Goal: Check status: Check status

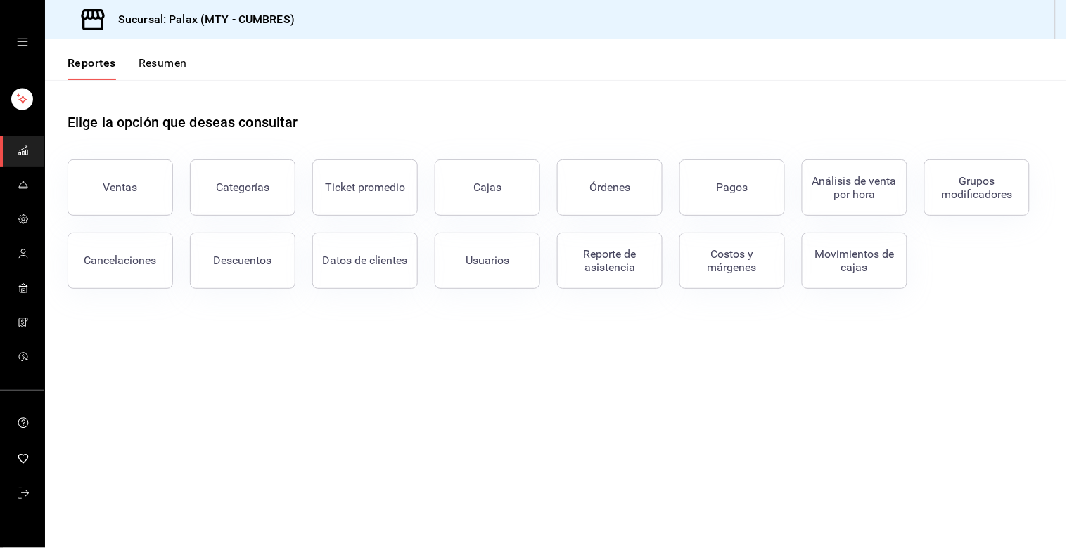
click at [104, 193] on div "Ventas" at bounding box center [120, 187] width 34 height 13
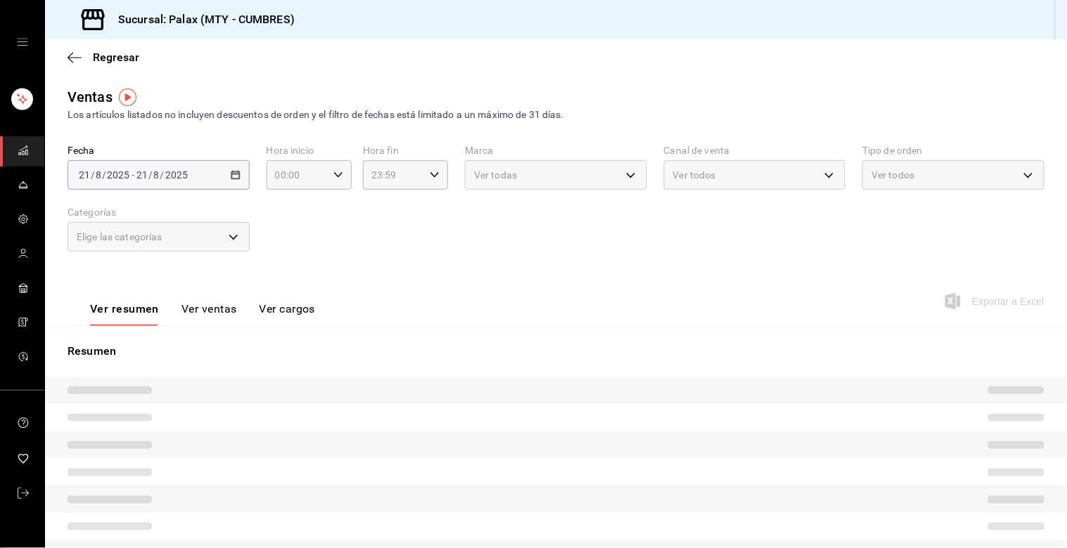
type input "23:00"
type input "07:00"
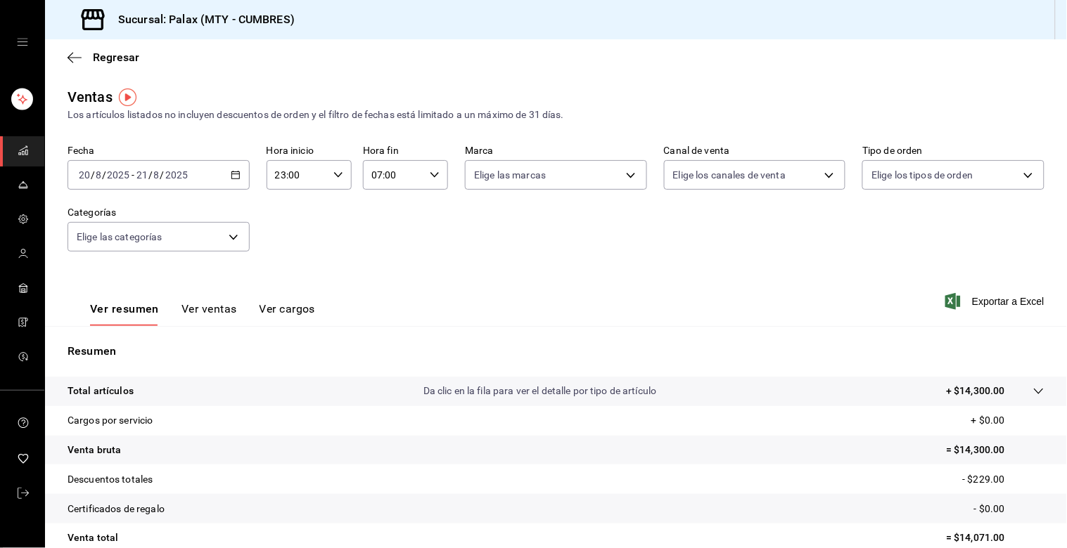
click at [232, 177] on icon "button" at bounding box center [236, 175] width 10 height 10
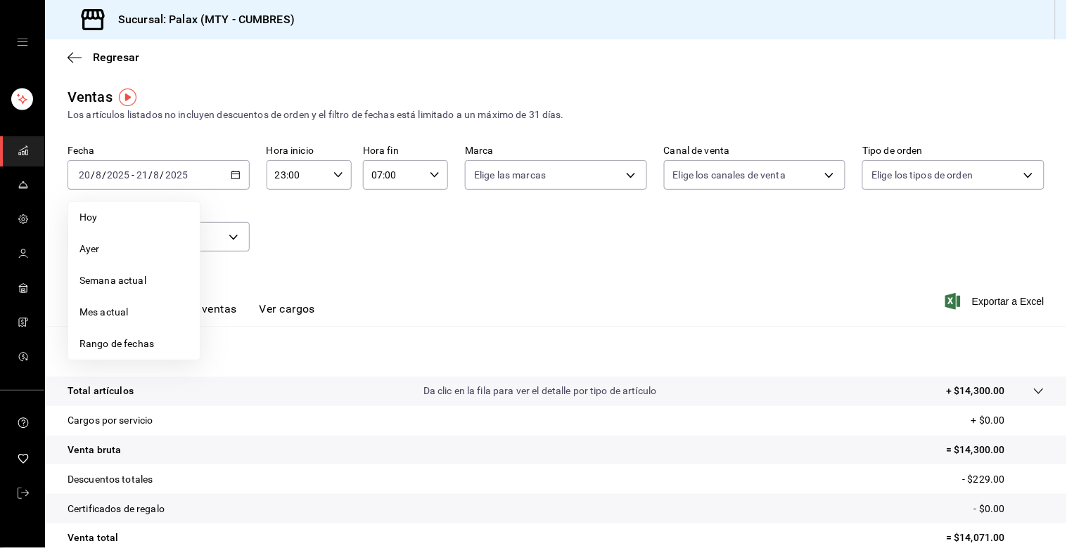
click at [333, 176] on icon "button" at bounding box center [338, 175] width 10 height 10
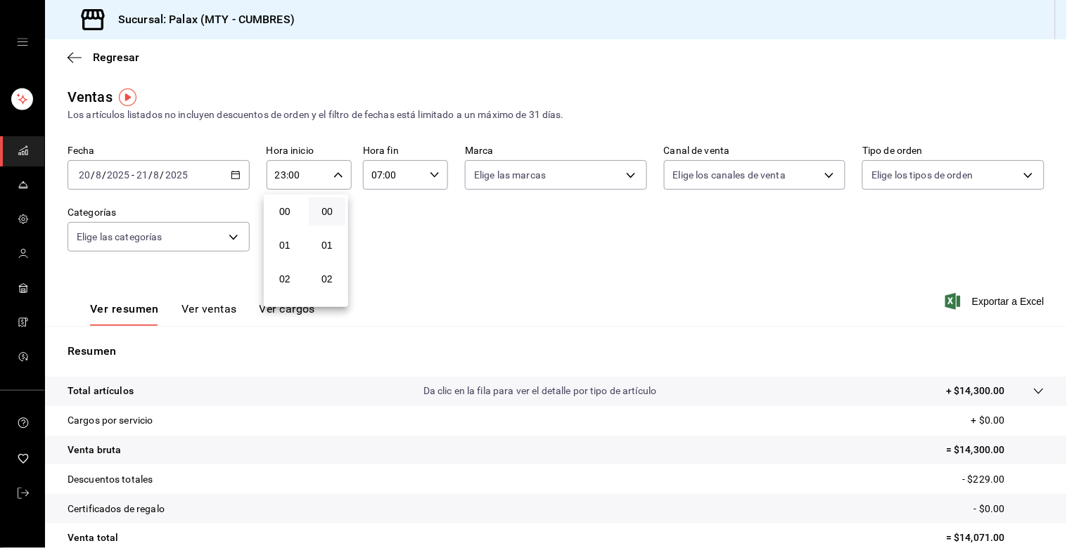
scroll to position [690, 0]
click at [236, 174] on div at bounding box center [533, 274] width 1067 height 548
click at [233, 172] on icon "button" at bounding box center [236, 175] width 10 height 10
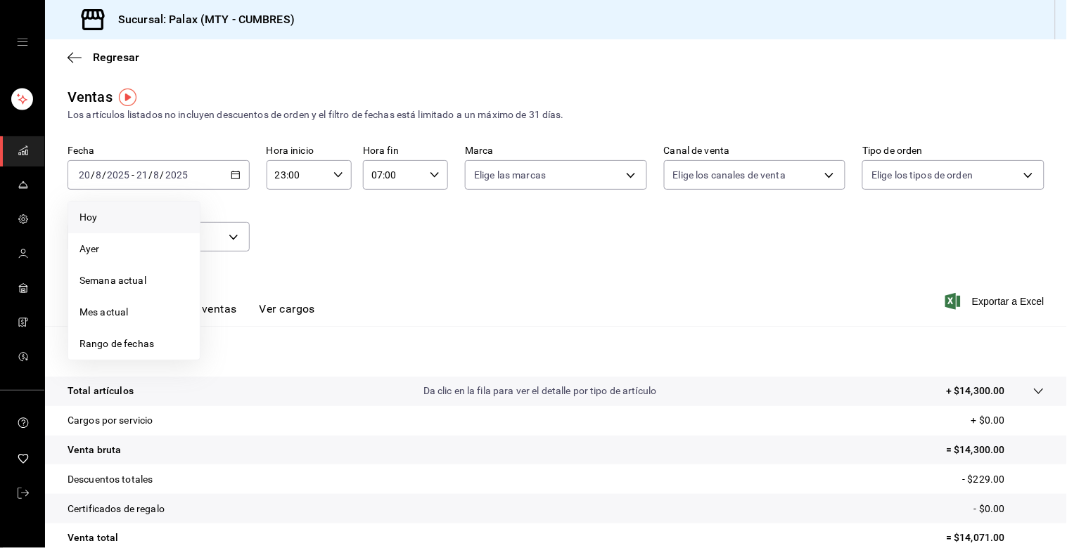
click at [88, 220] on span "Hoy" at bounding box center [133, 217] width 109 height 15
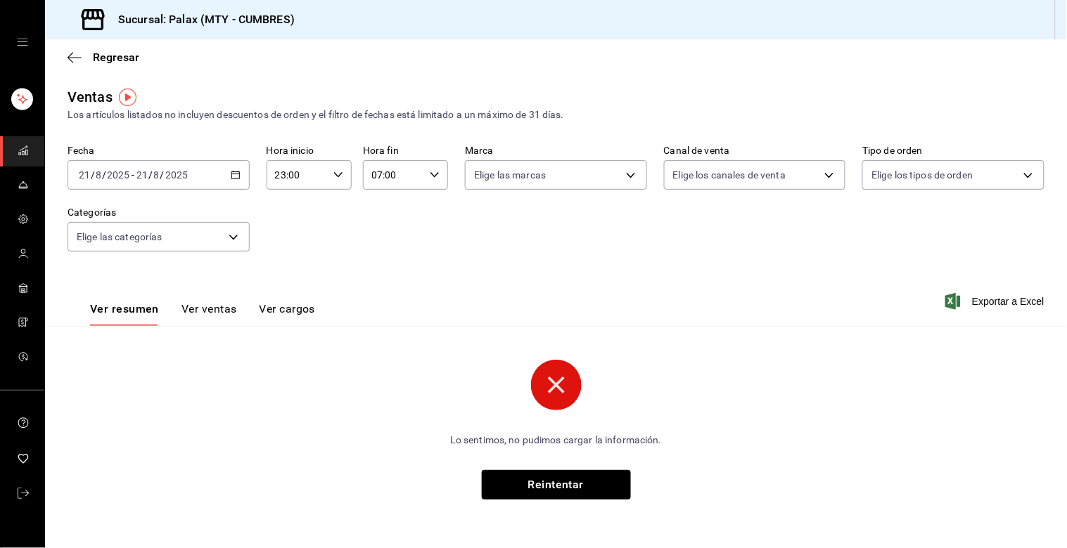
click at [339, 176] on icon "button" at bounding box center [338, 175] width 10 height 10
drag, startPoint x: 287, startPoint y: 230, endPoint x: 296, endPoint y: 223, distance: 11.5
click at [288, 229] on button "07" at bounding box center [287, 227] width 37 height 28
type input "07:00"
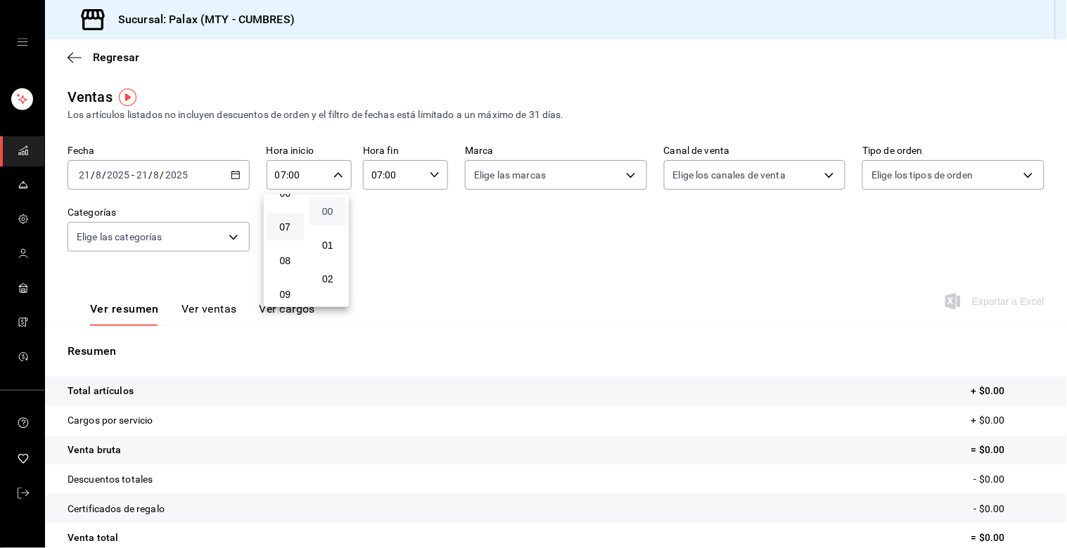
click at [332, 214] on span "00" at bounding box center [328, 211] width 20 height 11
click at [433, 176] on div at bounding box center [533, 274] width 1067 height 548
click at [430, 174] on icon "button" at bounding box center [435, 175] width 10 height 10
click at [380, 248] on span "15" at bounding box center [381, 250] width 20 height 11
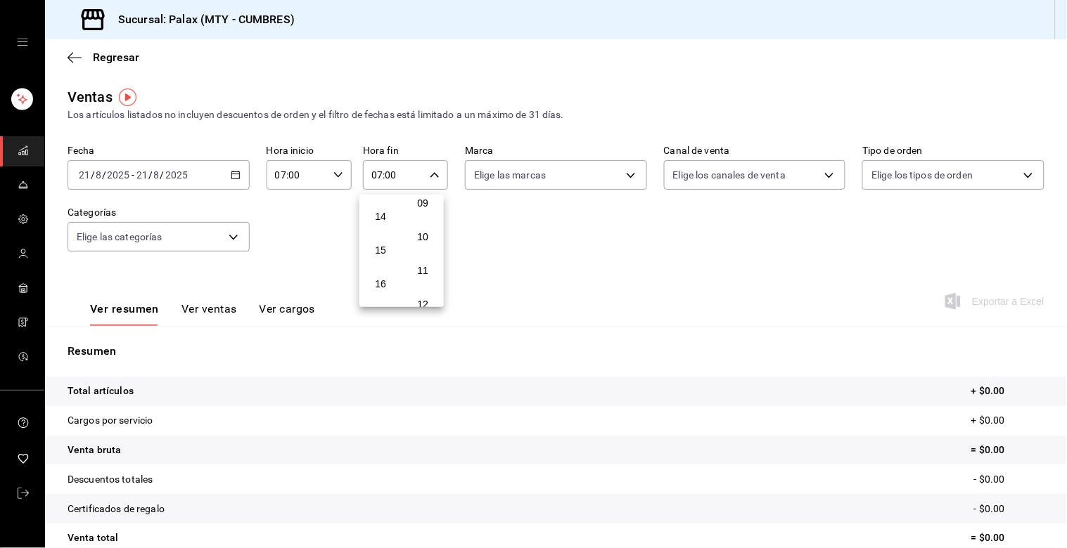
type input "15:00"
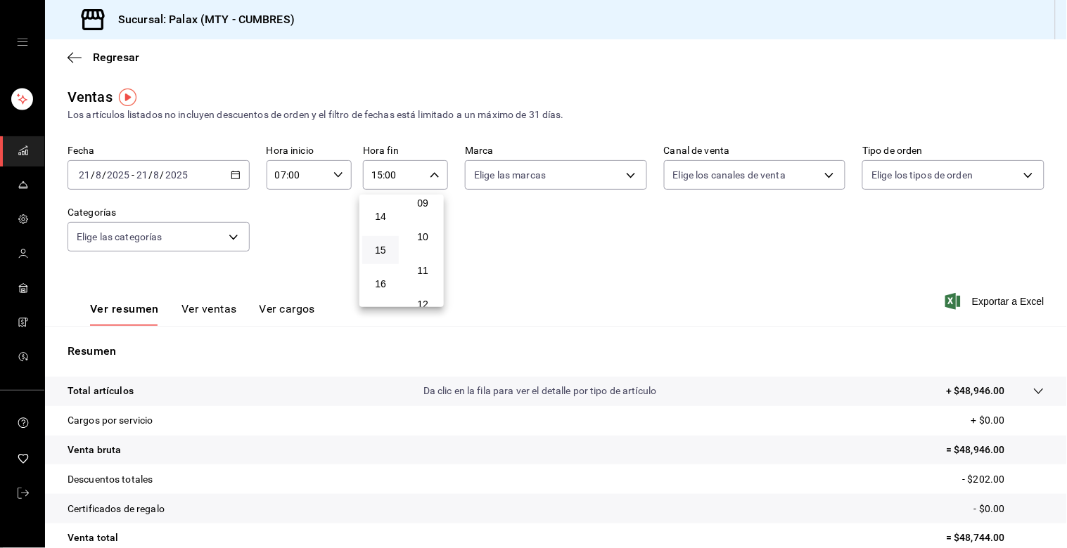
click at [281, 260] on div at bounding box center [533, 274] width 1067 height 548
click at [236, 233] on body "Sucursal: Palax (MTY - CUMBRES) Regresar Ventas Los artículos listados no inclu…" at bounding box center [533, 274] width 1067 height 548
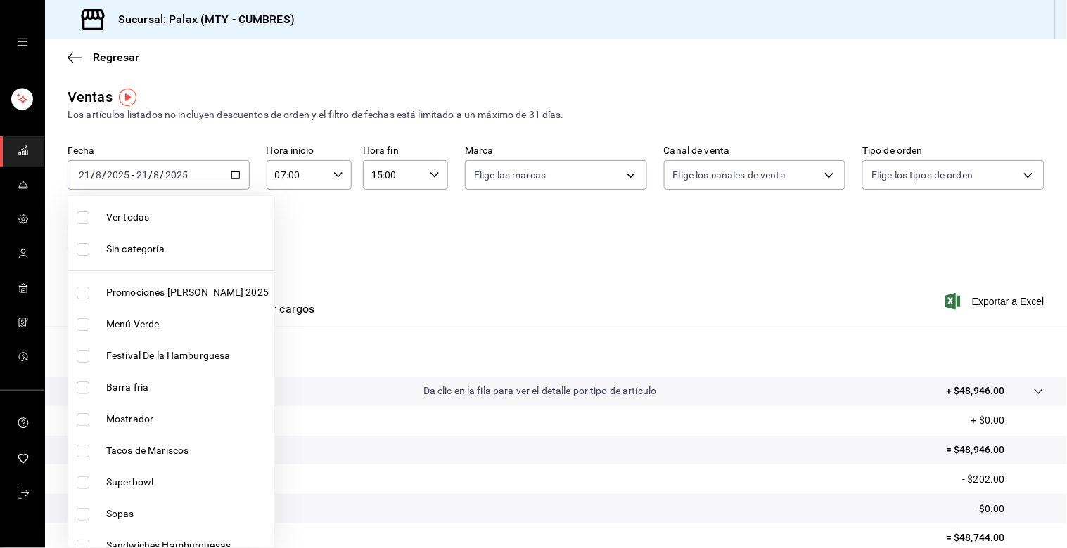
click at [82, 390] on input "checkbox" at bounding box center [83, 388] width 13 height 13
checkbox input "true"
type input "b671d4b1-34f2-4a6e-9e6f-776648da9e67"
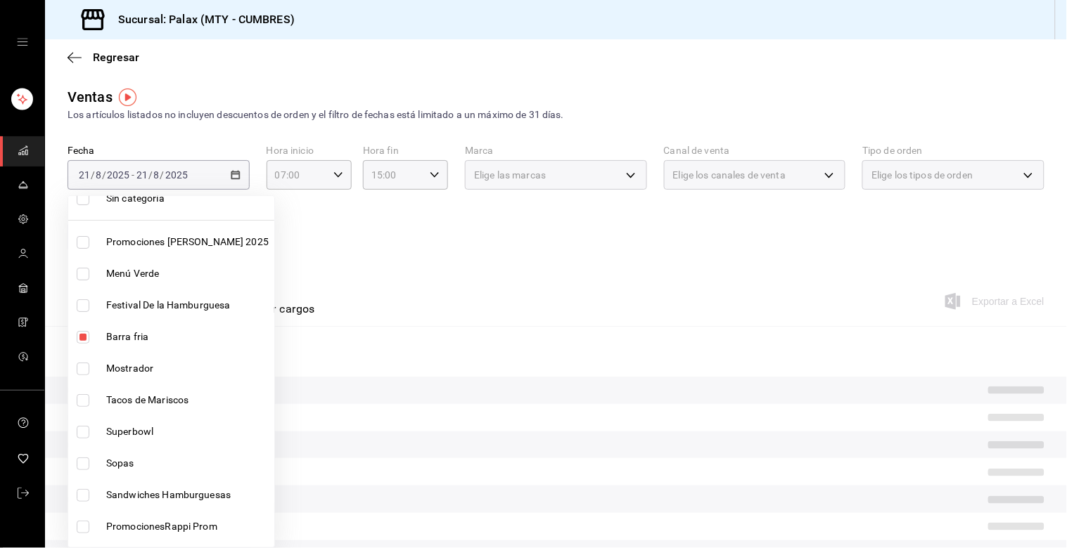
scroll to position [78, 0]
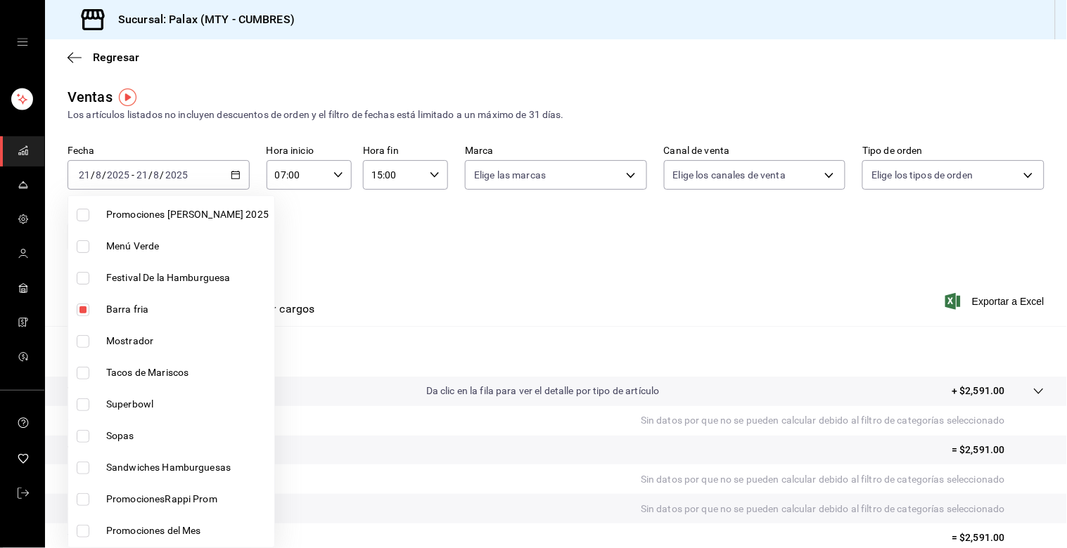
click at [82, 343] on input "checkbox" at bounding box center [83, 341] width 13 height 13
checkbox input "true"
type input "b671d4b1-34f2-4a6e-9e6f-776648da9e67,f2dae4ce-bbab-4ca5-92d1-59dc07dbf672"
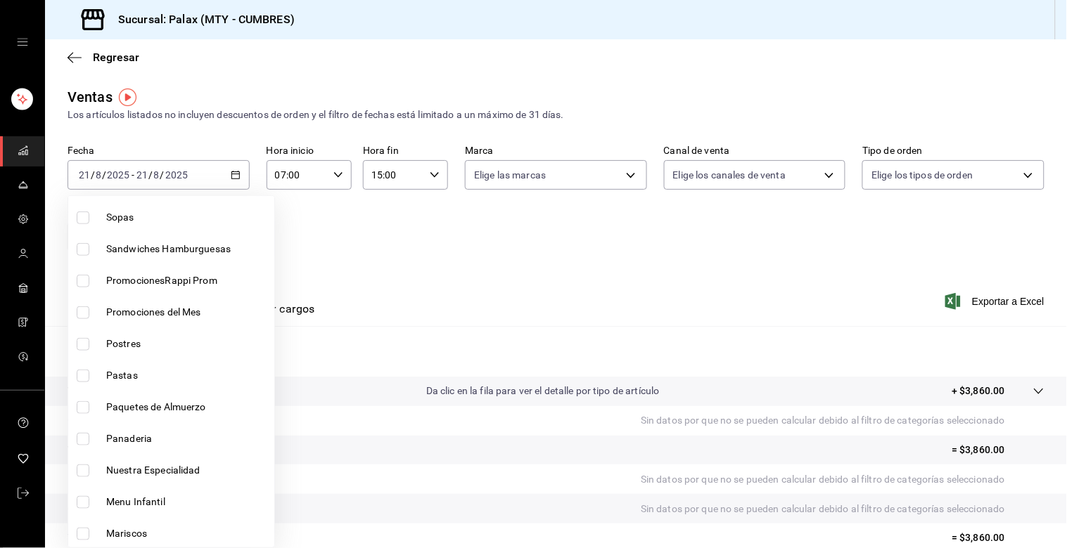
scroll to position [312, 0]
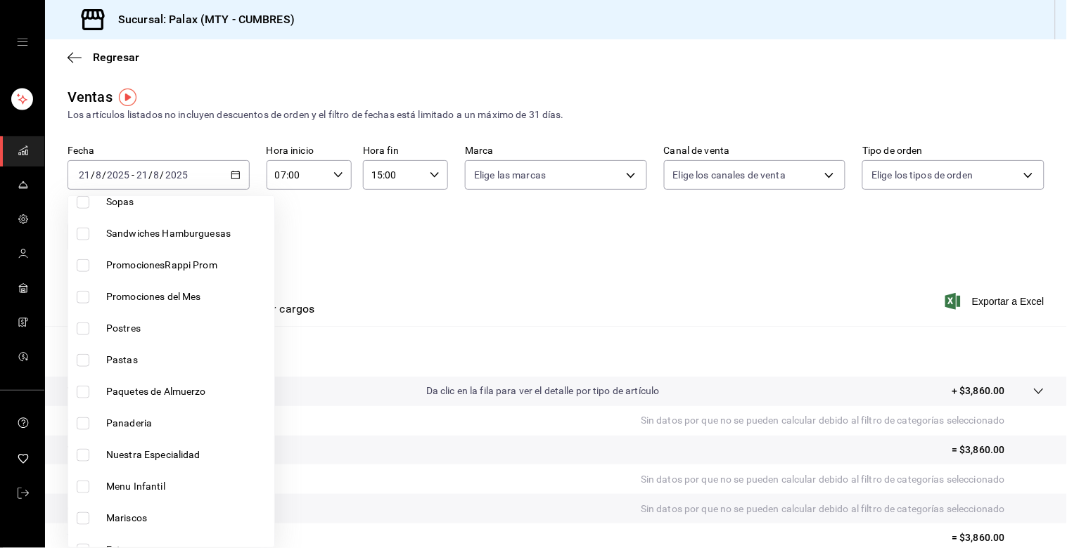
drag, startPoint x: 82, startPoint y: 425, endPoint x: 153, endPoint y: 397, distance: 75.7
click at [82, 424] on input "checkbox" at bounding box center [83, 424] width 13 height 13
checkbox input "true"
type input "b671d4b1-34f2-4a6e-9e6f-776648da9e67,f2dae4ce-bbab-4ca5-92d1-59dc07dbf672,c1857…"
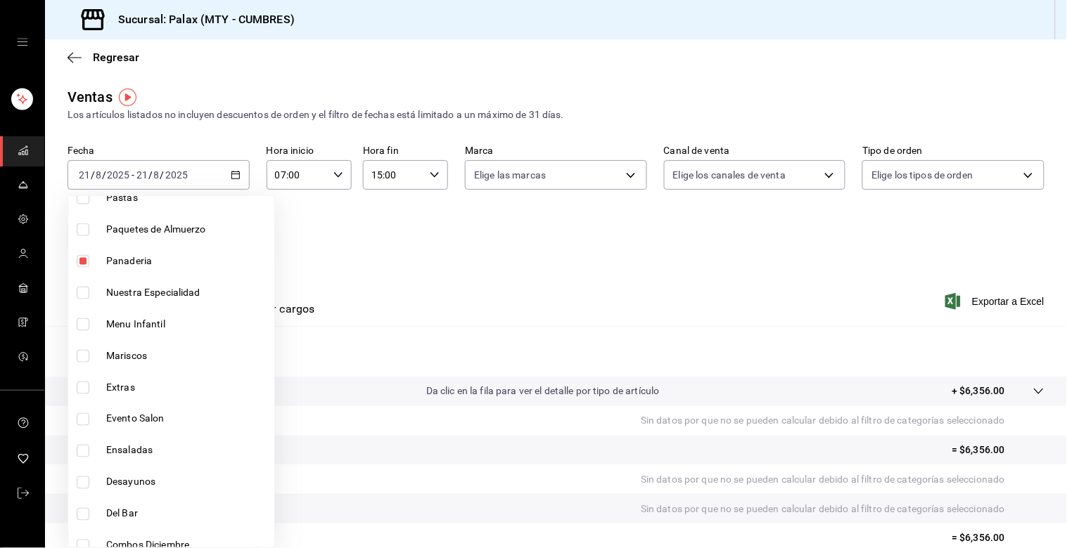
scroll to position [703, 0]
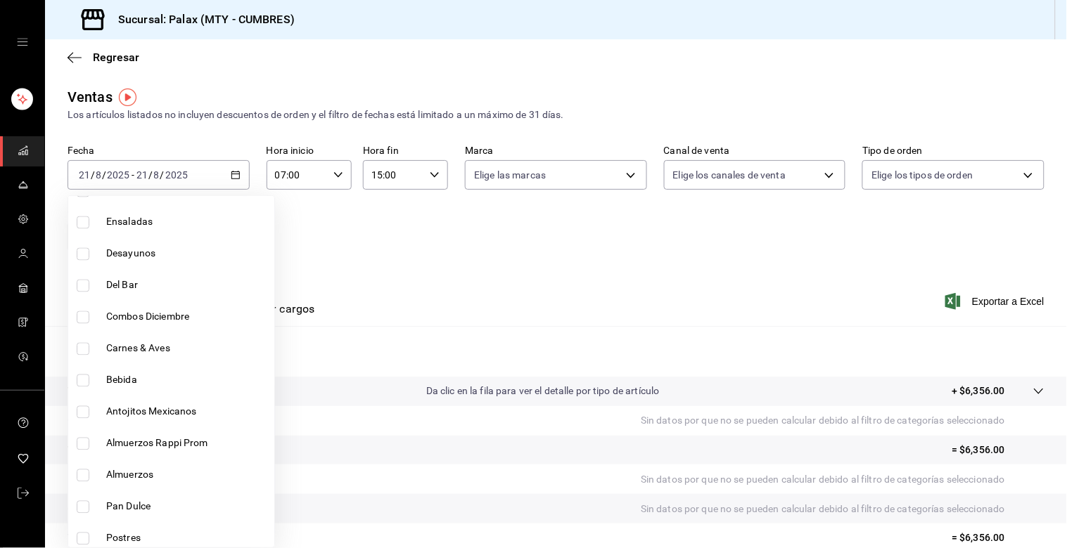
click at [82, 380] on input "checkbox" at bounding box center [83, 381] width 13 height 13
checkbox input "true"
type input "b671d4b1-34f2-4a6e-9e6f-776648da9e67,f2dae4ce-bbab-4ca5-92d1-59dc07dbf672,c1857…"
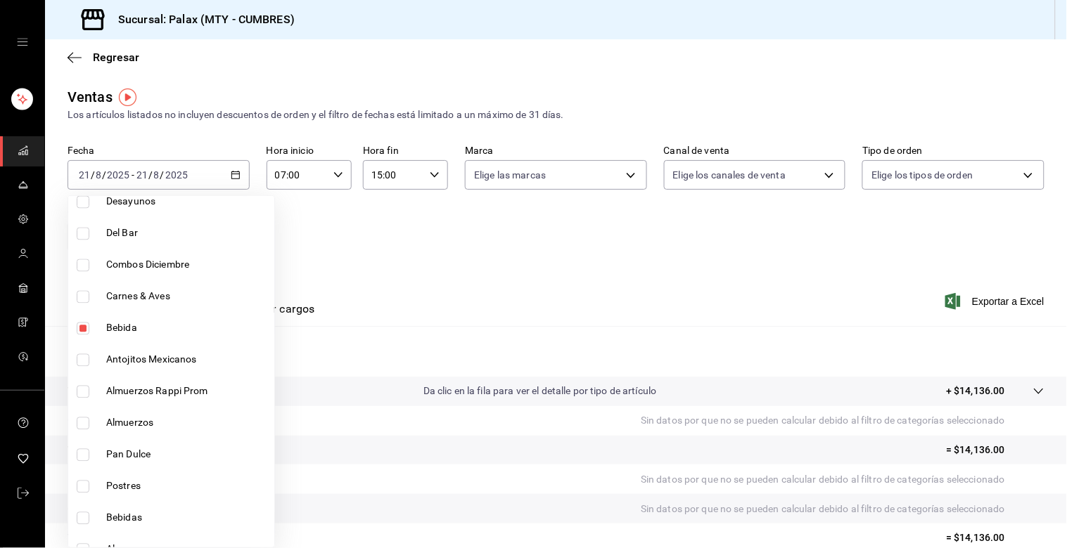
scroll to position [781, 0]
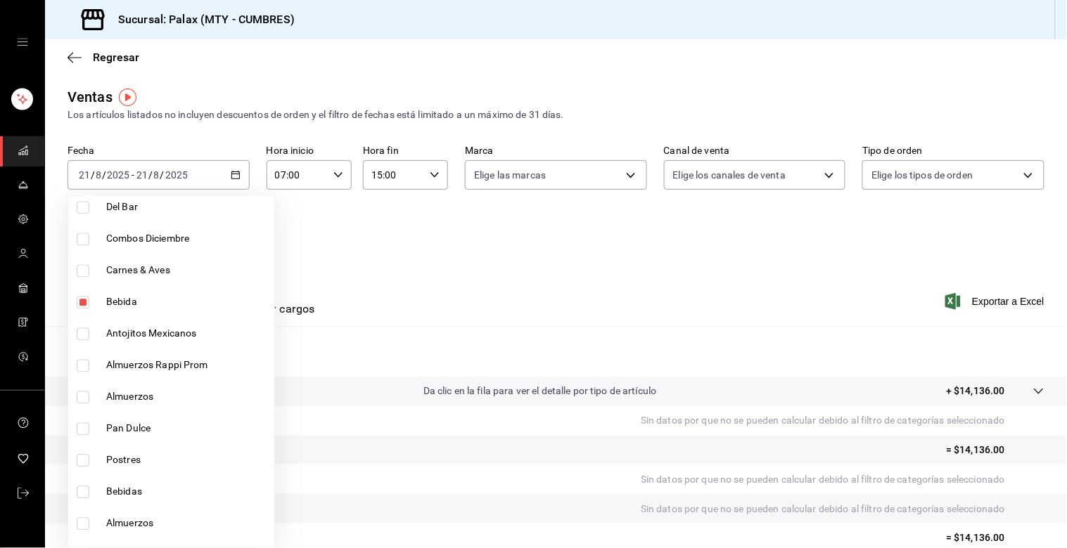
click at [78, 432] on input "checkbox" at bounding box center [83, 429] width 13 height 13
checkbox input "true"
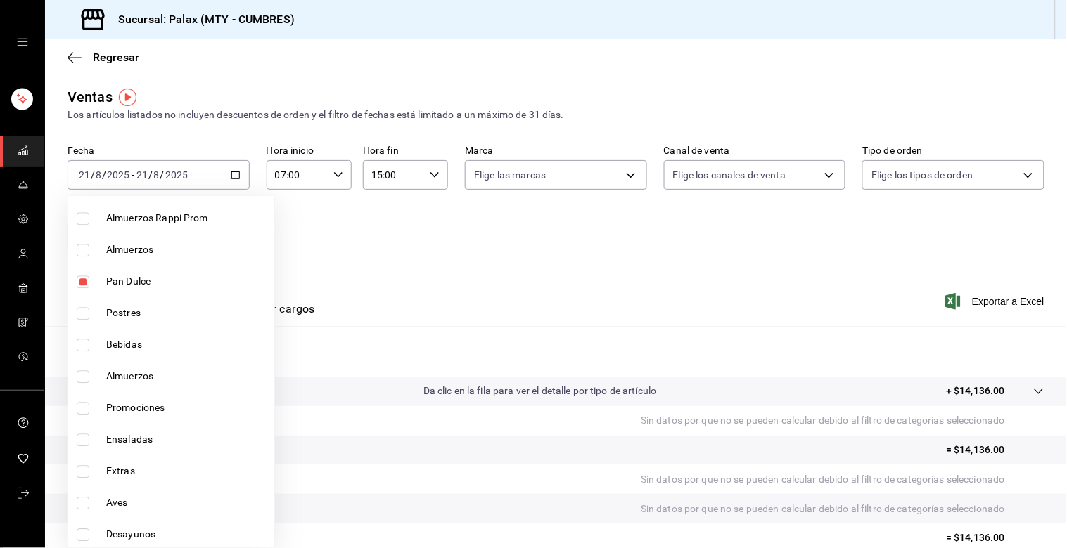
scroll to position [1015, 0]
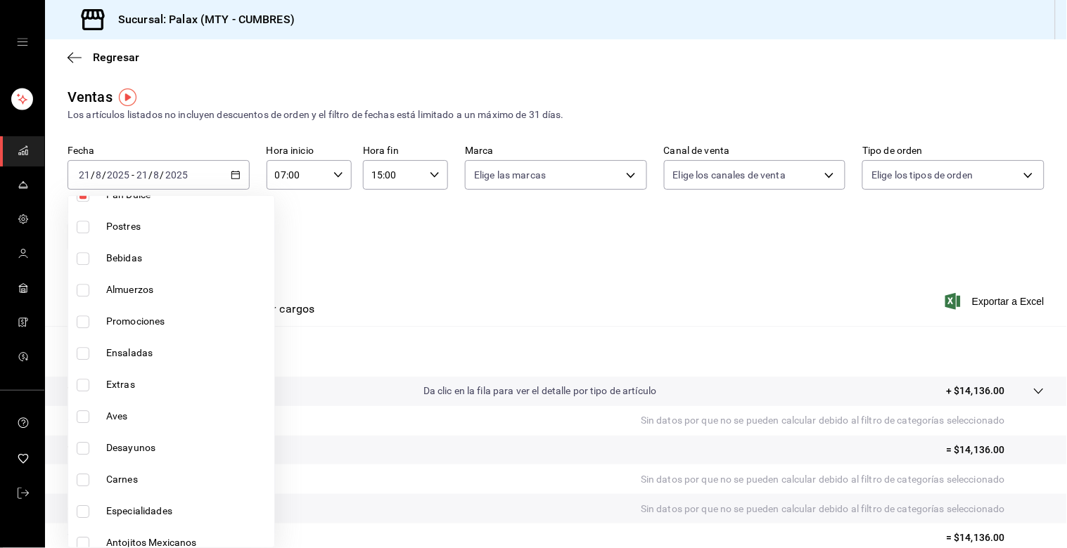
click at [82, 249] on li "Bebidas" at bounding box center [171, 259] width 206 height 32
type input "b671d4b1-34f2-4a6e-9e6f-776648da9e67,f2dae4ce-bbab-4ca5-92d1-59dc07dbf672,c1857…"
checkbox input "true"
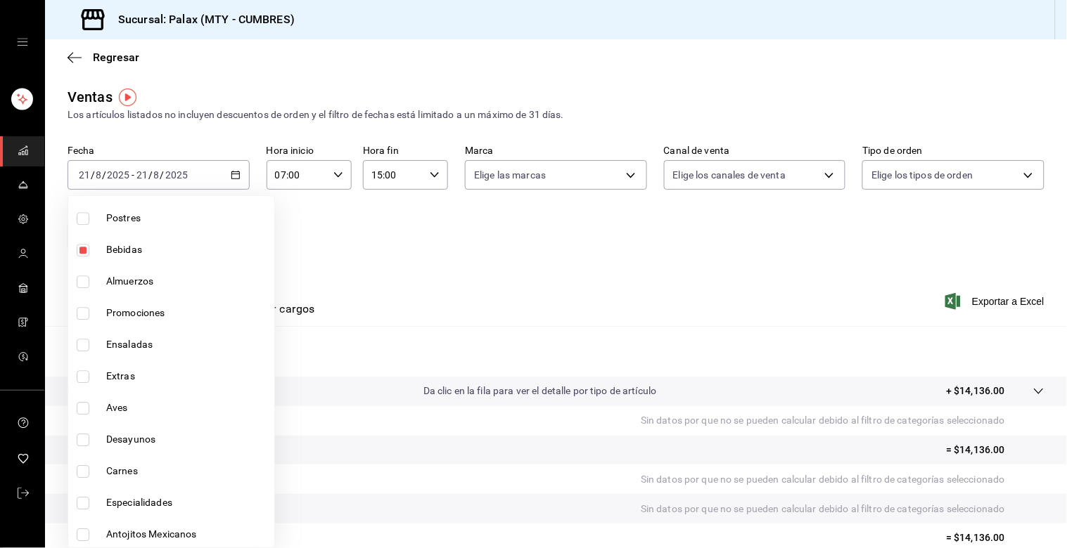
scroll to position [1025, 0]
drag, startPoint x: 420, startPoint y: 265, endPoint x: 444, endPoint y: 262, distance: 24.9
click at [420, 265] on div at bounding box center [533, 274] width 1067 height 548
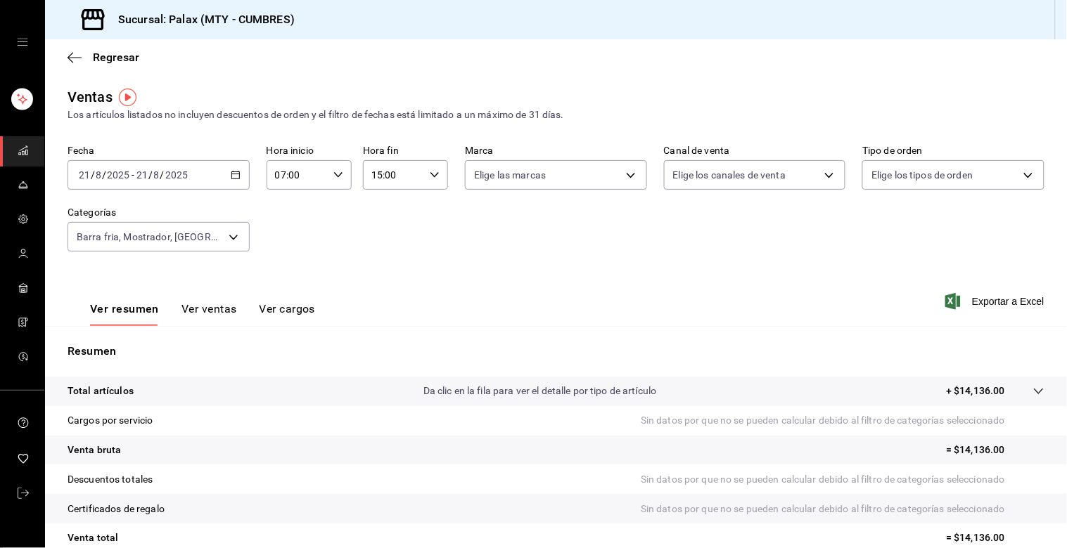
click at [201, 310] on button "Ver ventas" at bounding box center [209, 314] width 56 height 24
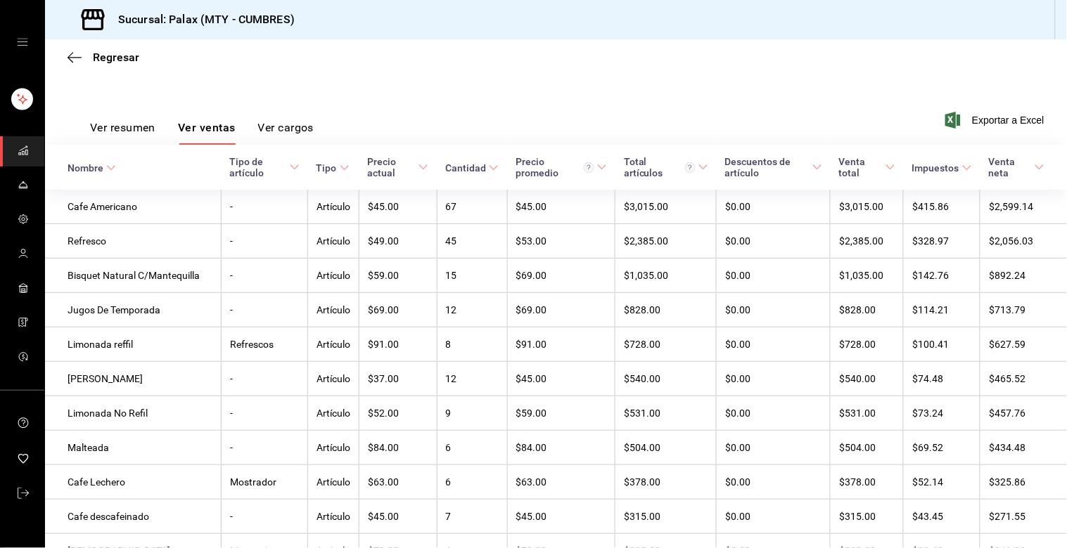
scroll to position [103, 0]
